Goal: Information Seeking & Learning: Compare options

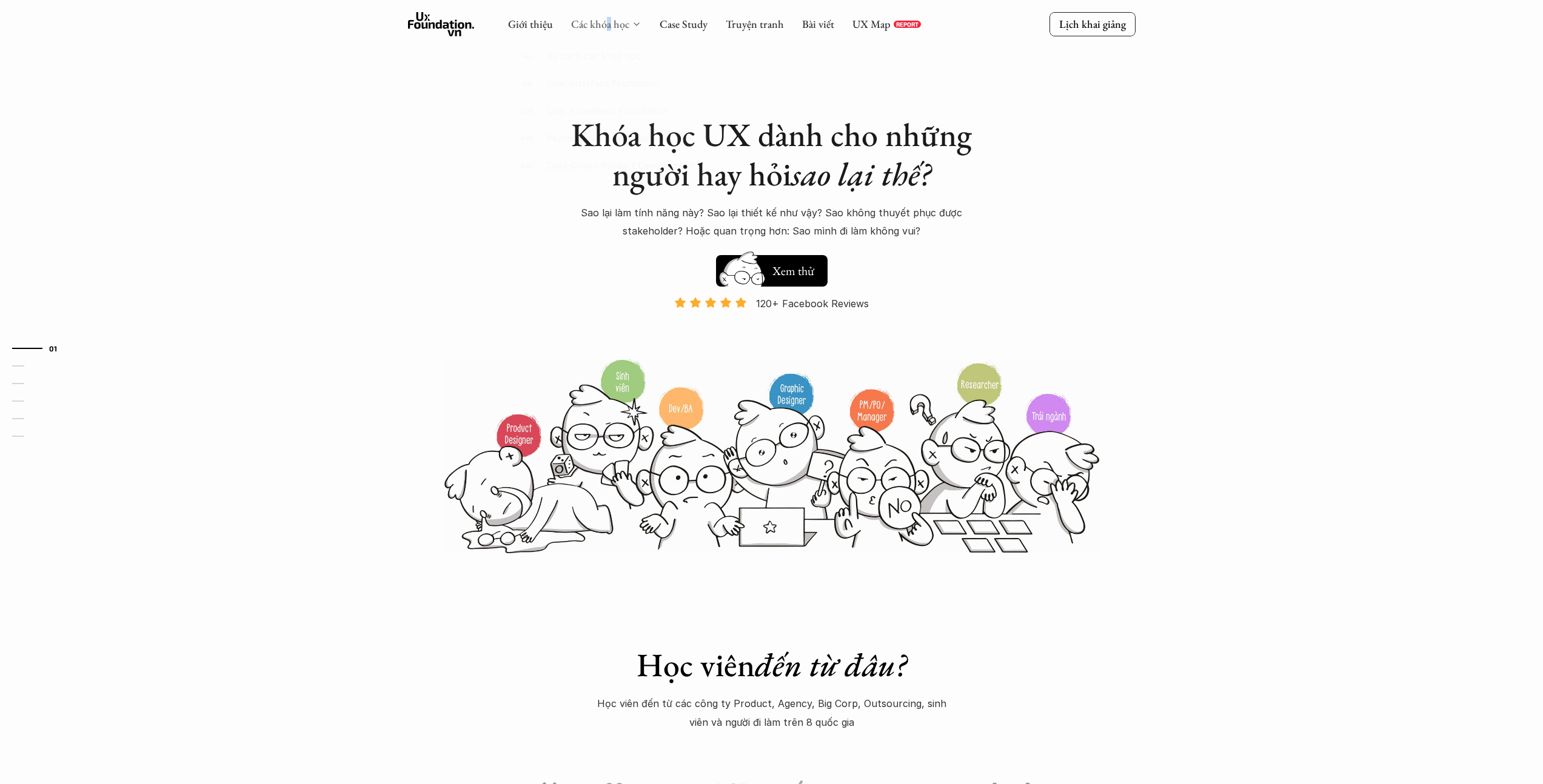
click at [607, 17] on link "Các khóa học" at bounding box center [600, 23] width 58 height 14
click at [589, 26] on link "Các khóa học" at bounding box center [600, 23] width 58 height 14
click at [593, 32] on div at bounding box center [605, 109] width 239 height 183
click at [574, 56] on p "So sánh các khóa học" at bounding box center [592, 58] width 104 height 18
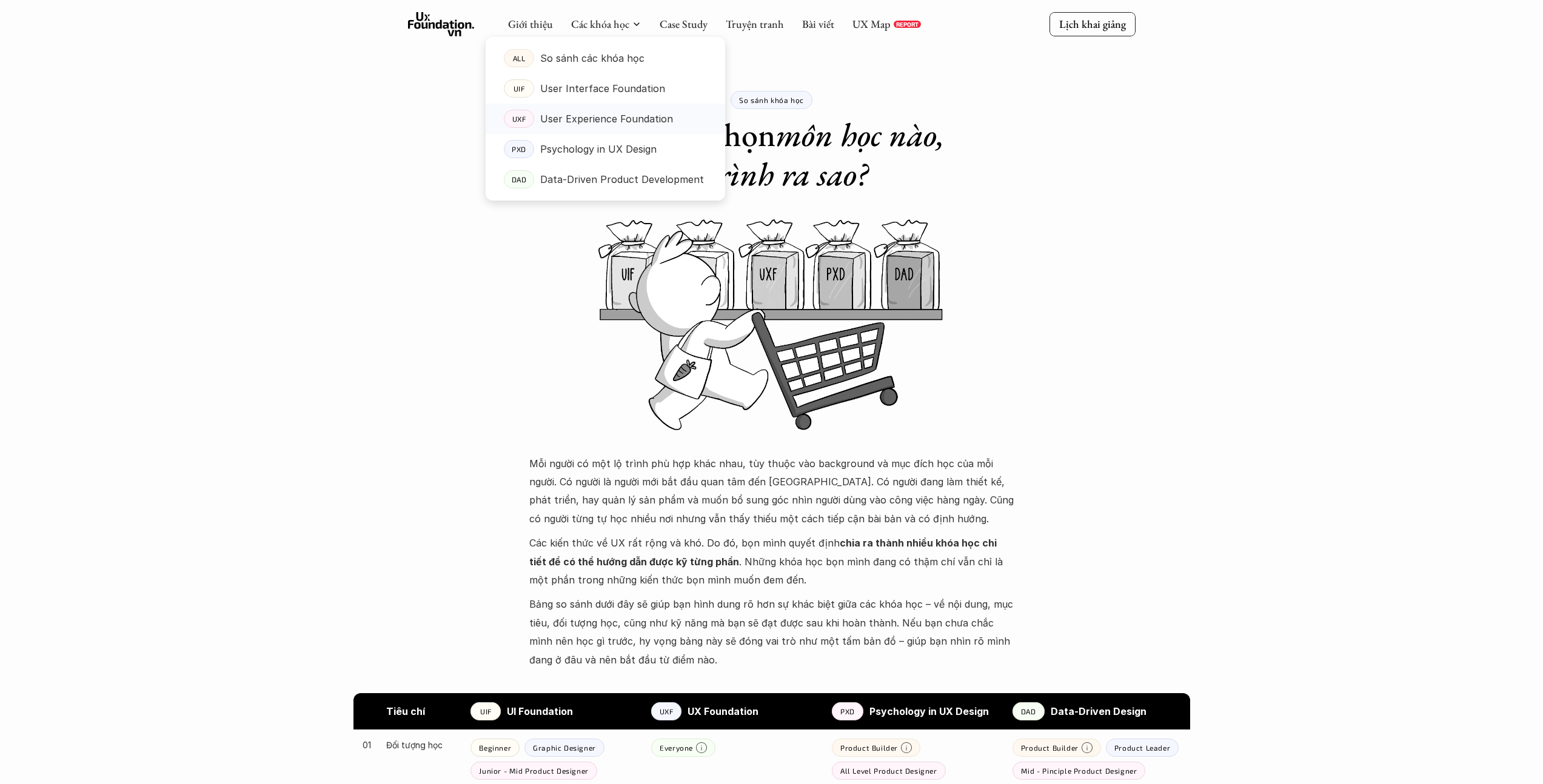
click at [568, 127] on link "UXF User Experience Foundation" at bounding box center [605, 119] width 239 height 30
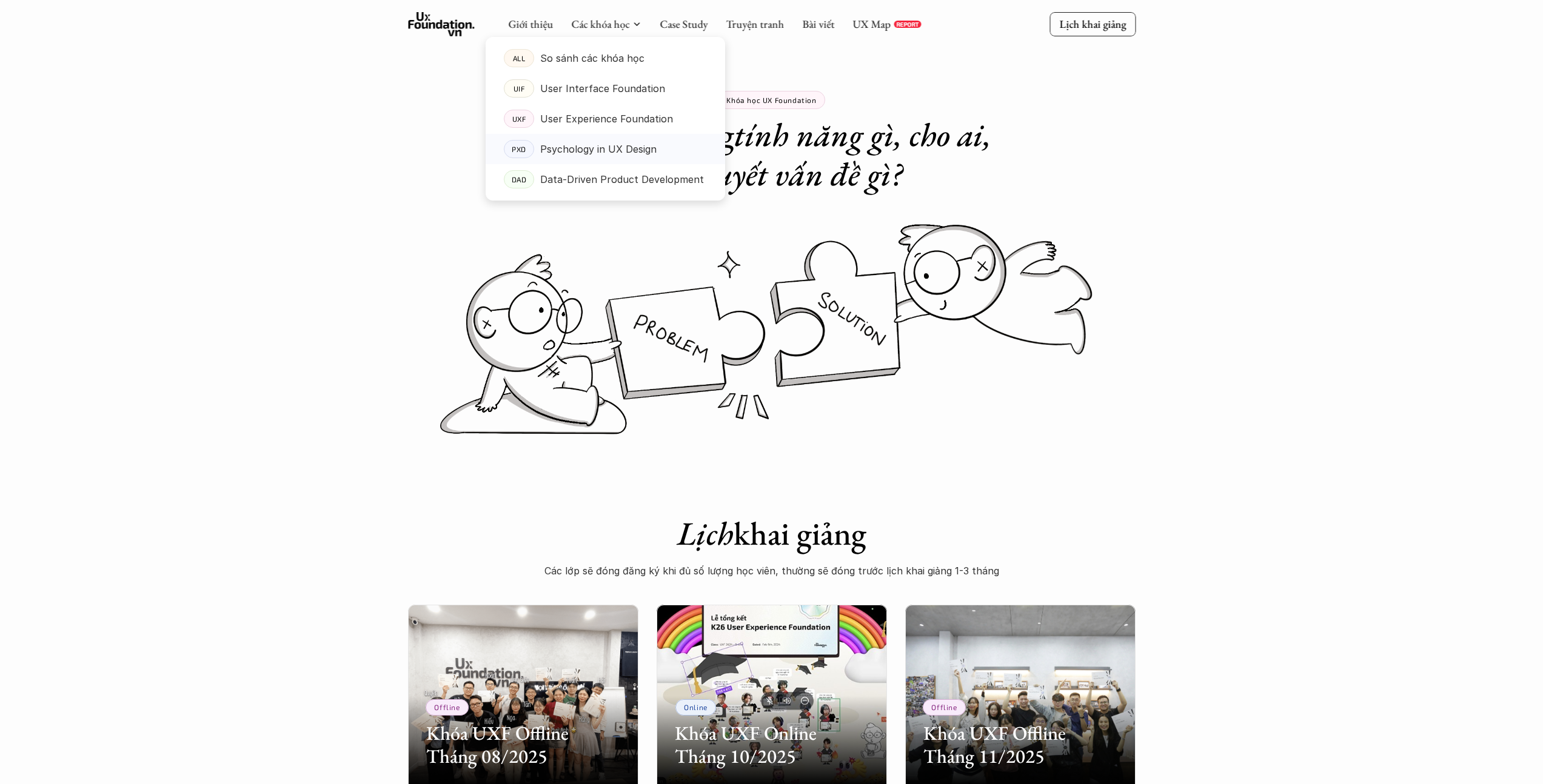
click at [587, 140] on p "Psychology in UX Design" at bounding box center [599, 149] width 116 height 18
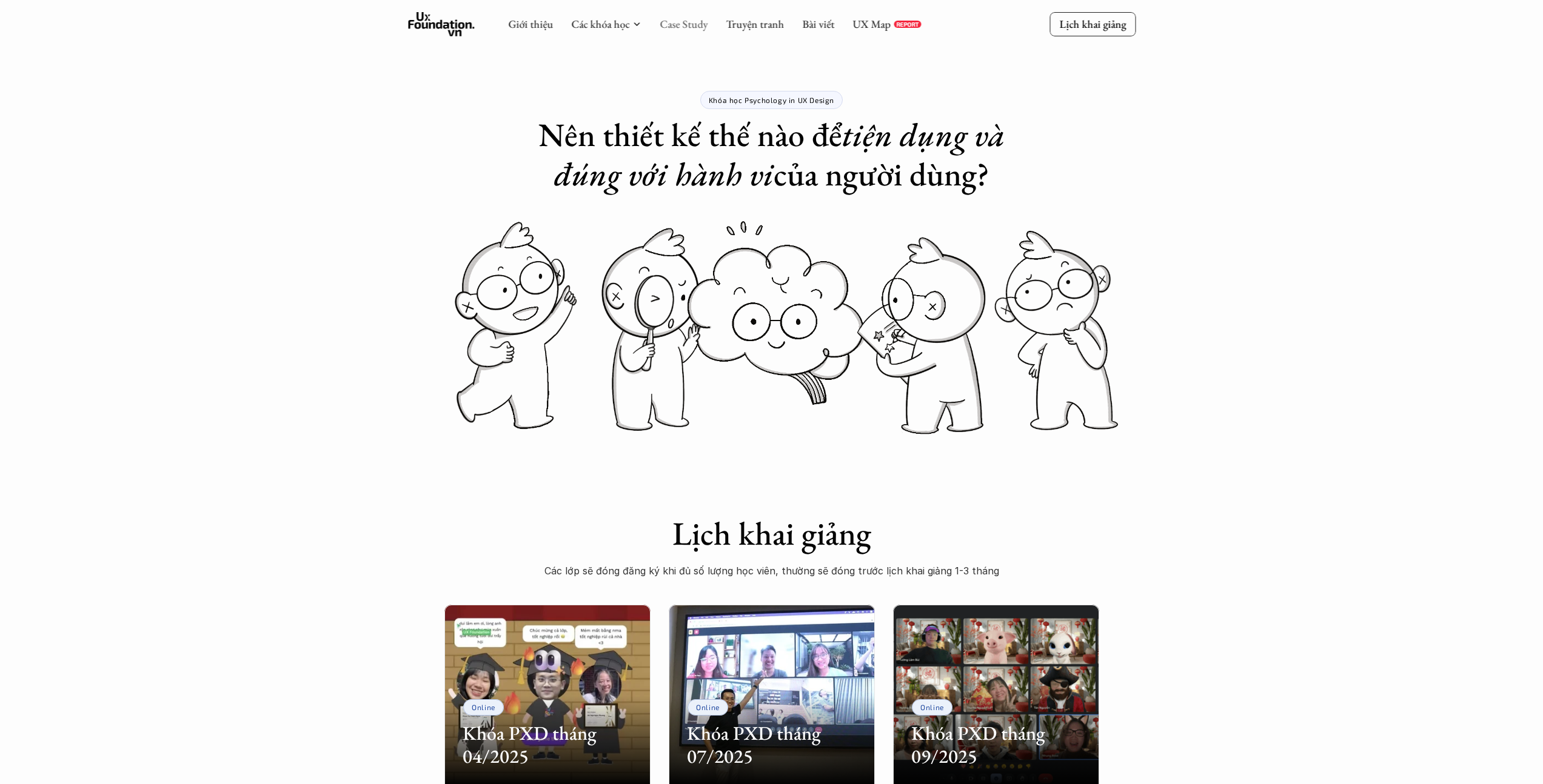
click at [696, 22] on link "Case Study" at bounding box center [684, 23] width 48 height 14
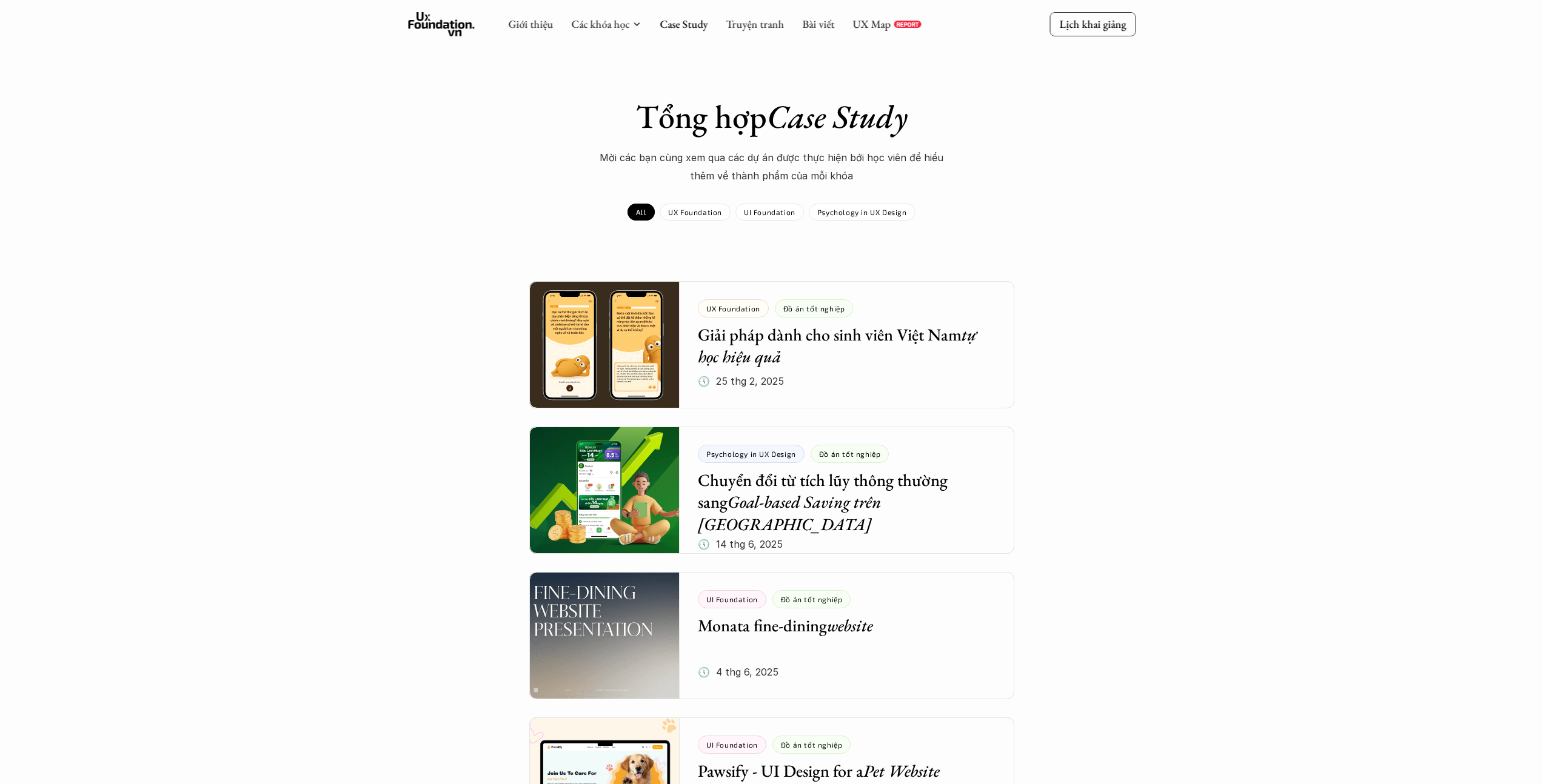
click at [826, 206] on div "Psychology in UX Design" at bounding box center [862, 212] width 107 height 17
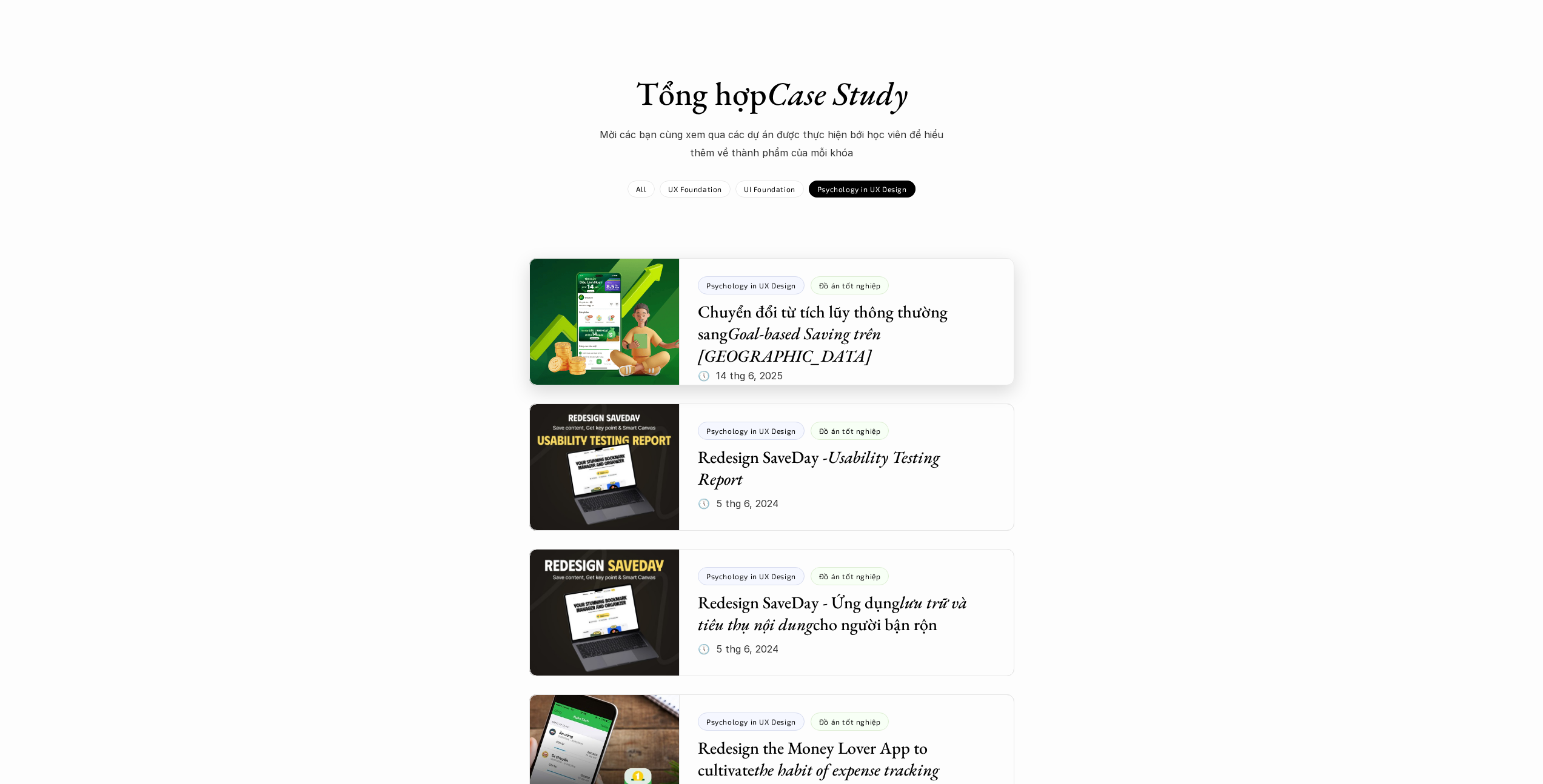
scroll to position [53, 0]
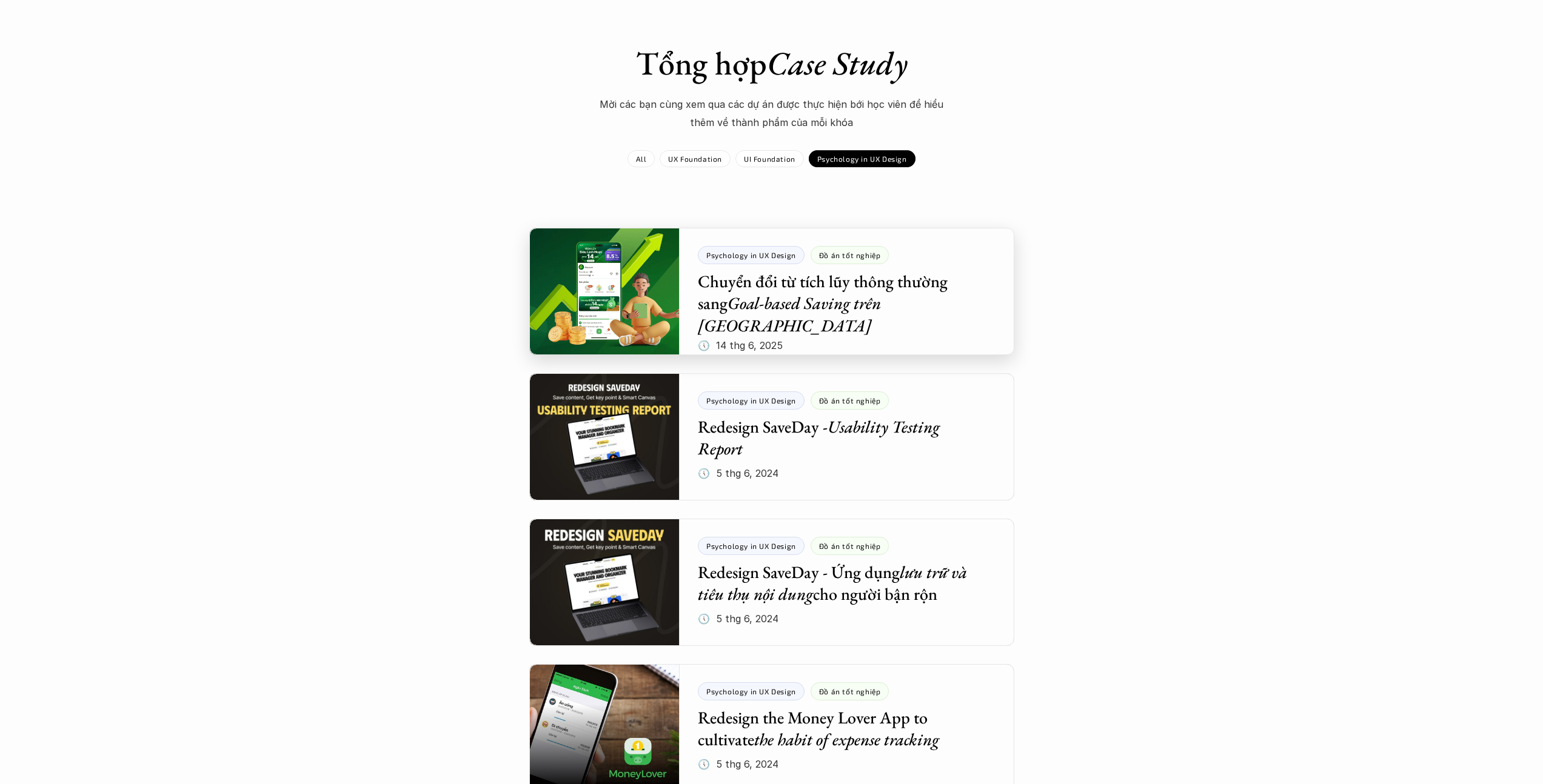
click at [744, 304] on div at bounding box center [772, 292] width 485 height 127
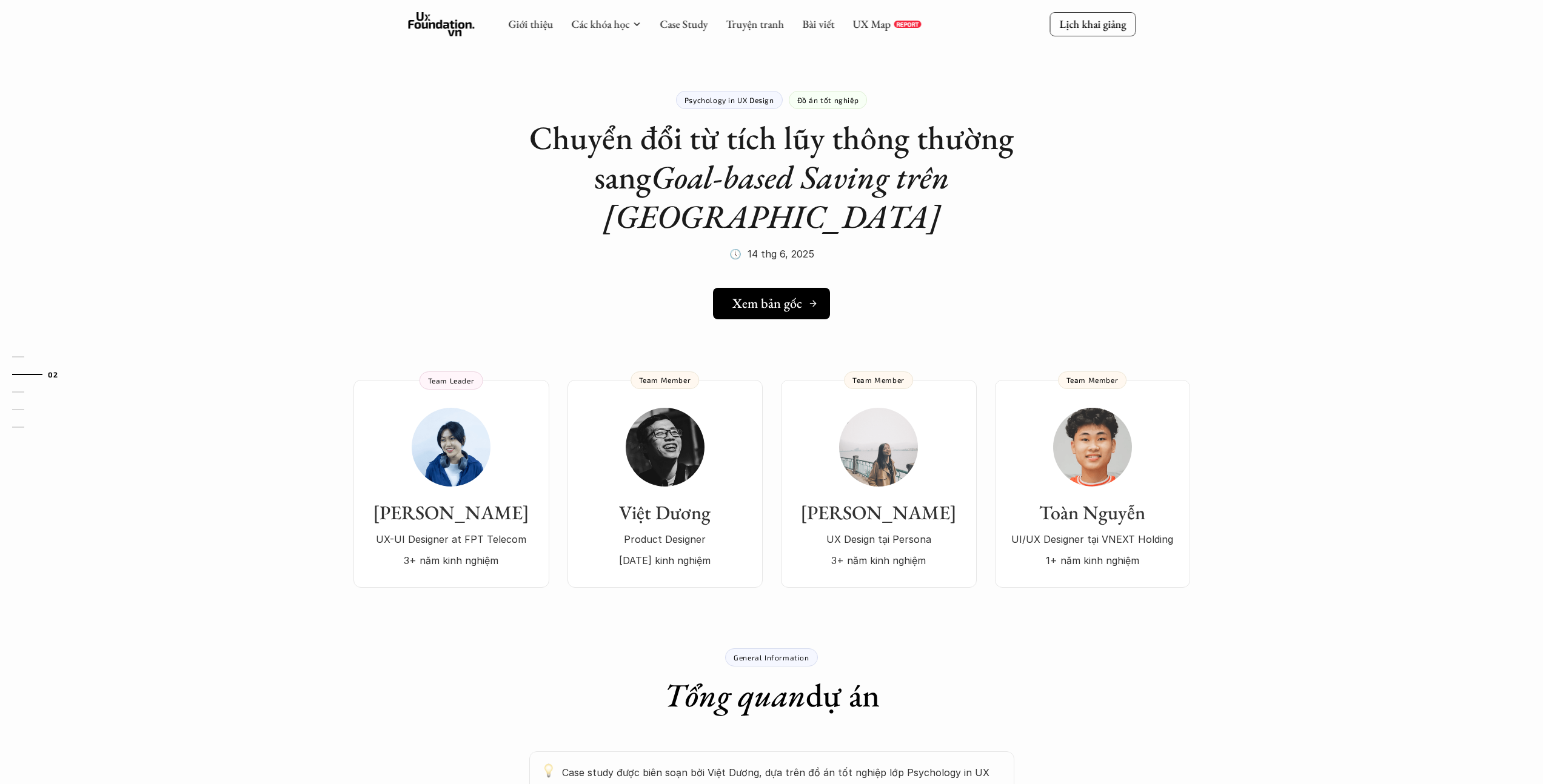
click at [813, 296] on div "Xem bản gốc" at bounding box center [775, 304] width 85 height 16
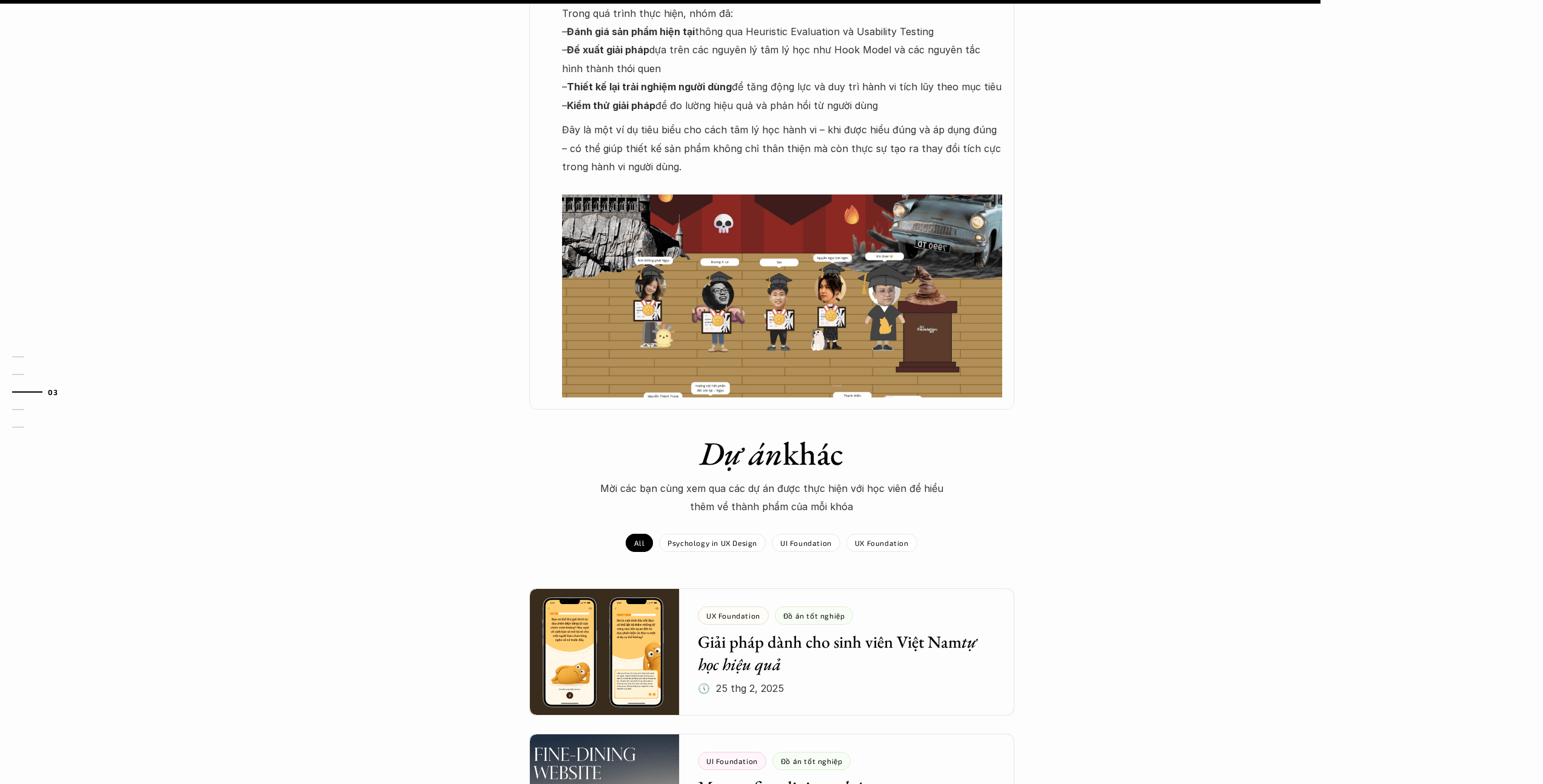
scroll to position [1025, 0]
